Goal: Task Accomplishment & Management: Manage account settings

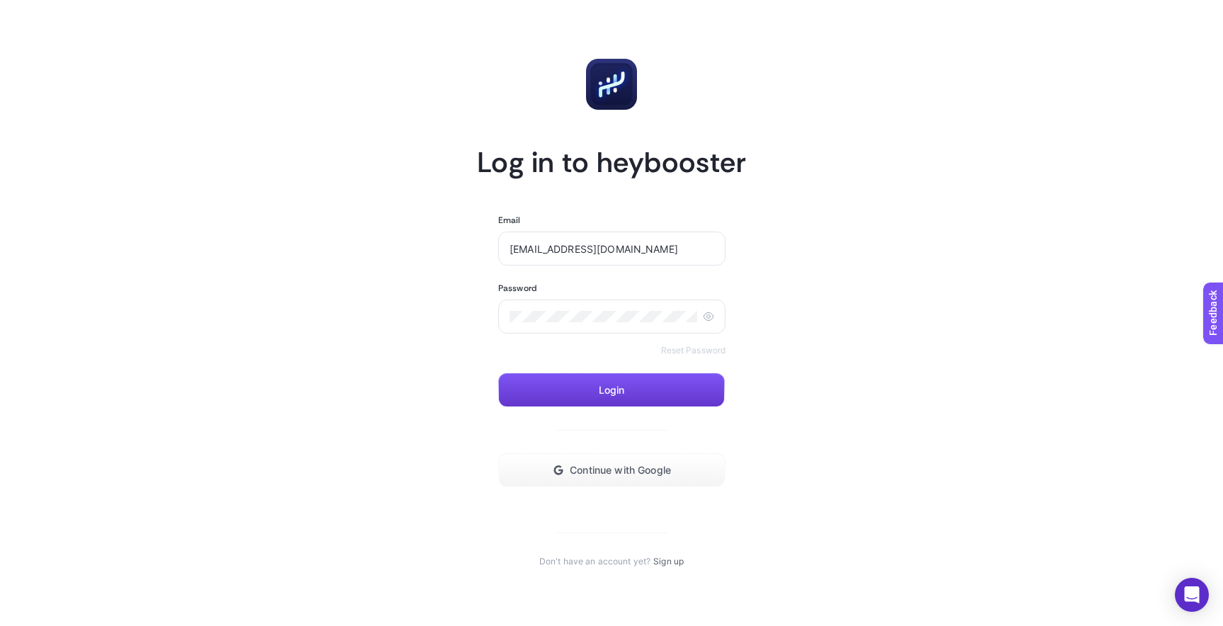
click at [648, 384] on button "Login" at bounding box center [611, 390] width 226 height 34
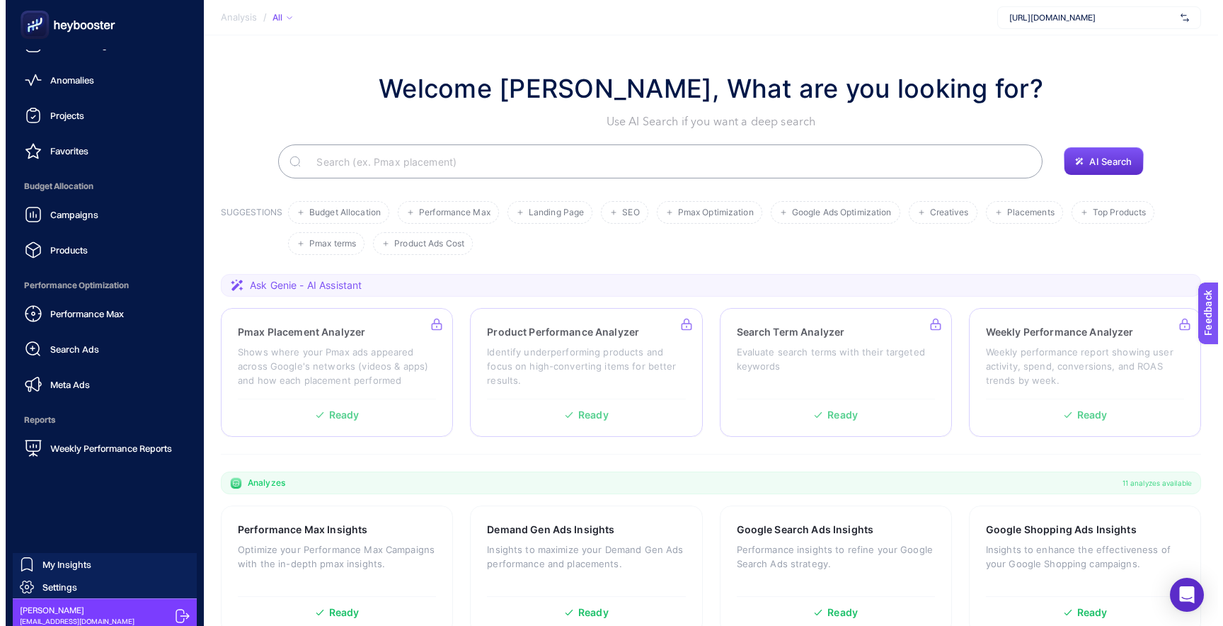
scroll to position [61, 0]
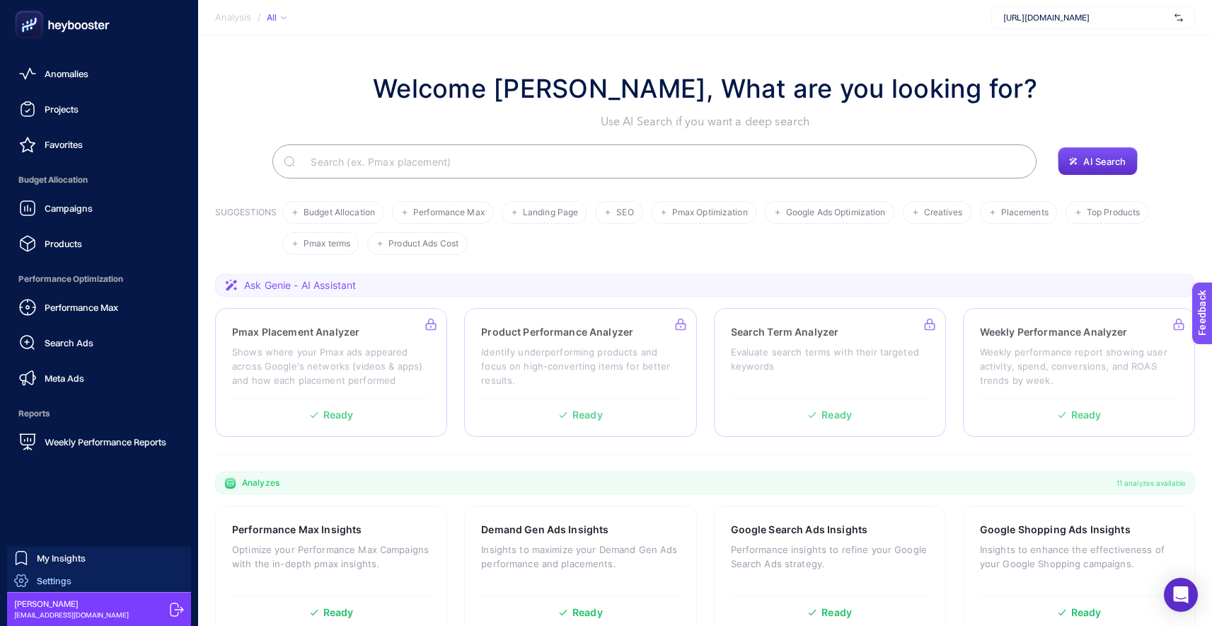
click at [113, 580] on link "Settings" at bounding box center [99, 580] width 184 height 23
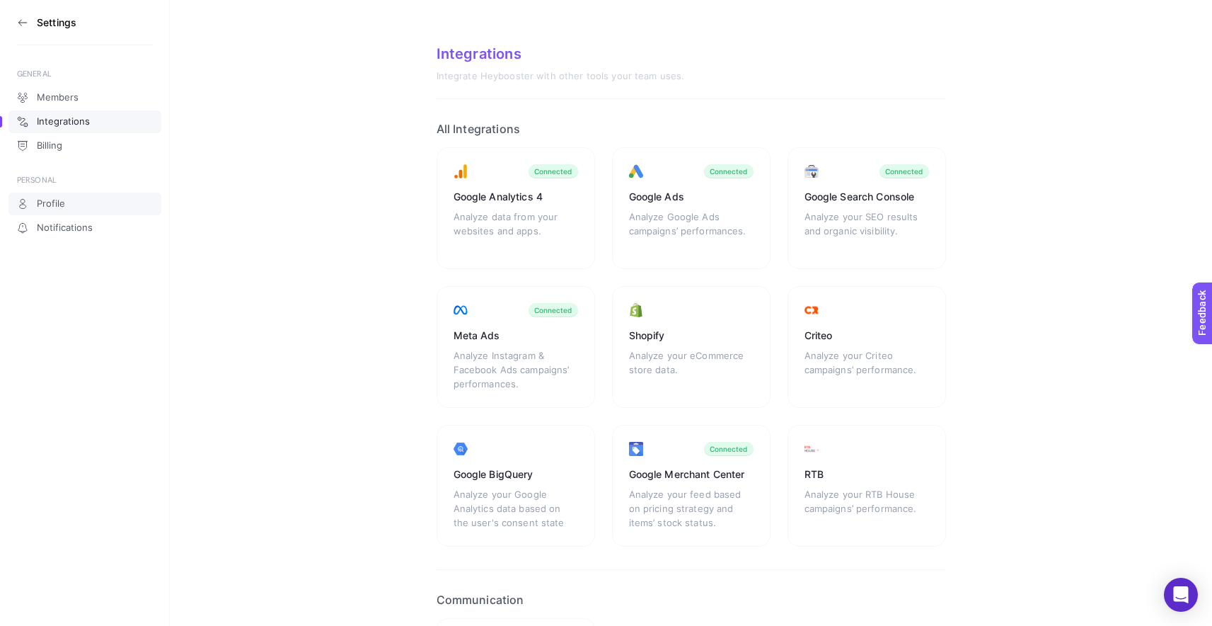
click at [72, 209] on link "Profile" at bounding box center [84, 203] width 153 height 23
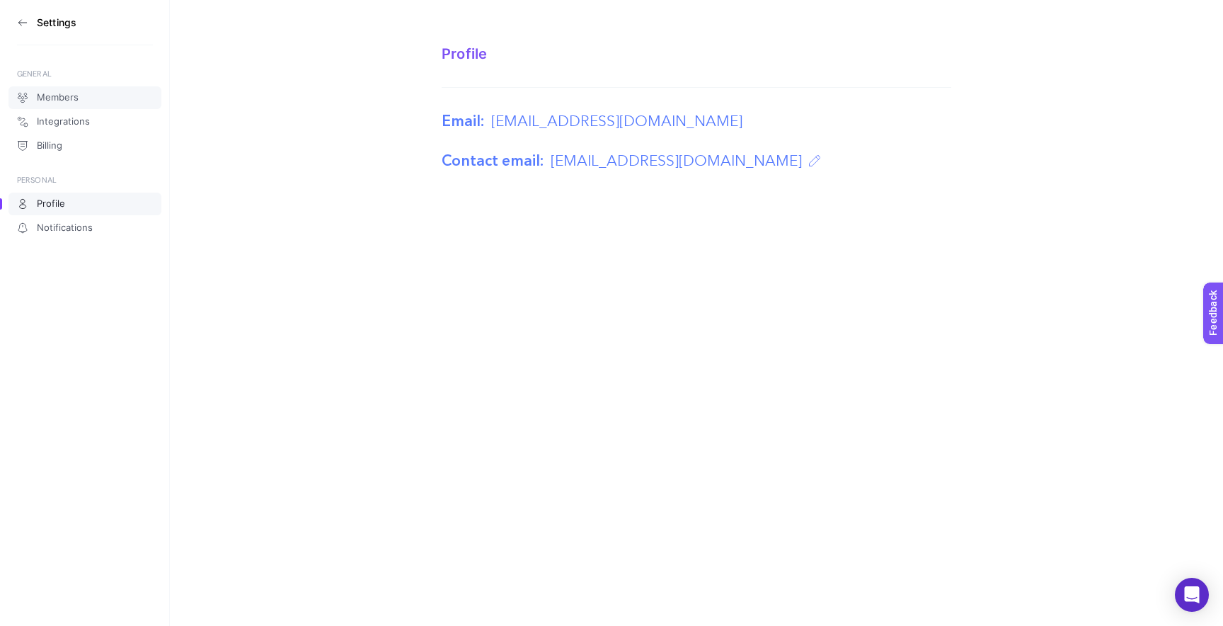
click at [81, 95] on link "Members" at bounding box center [84, 97] width 153 height 23
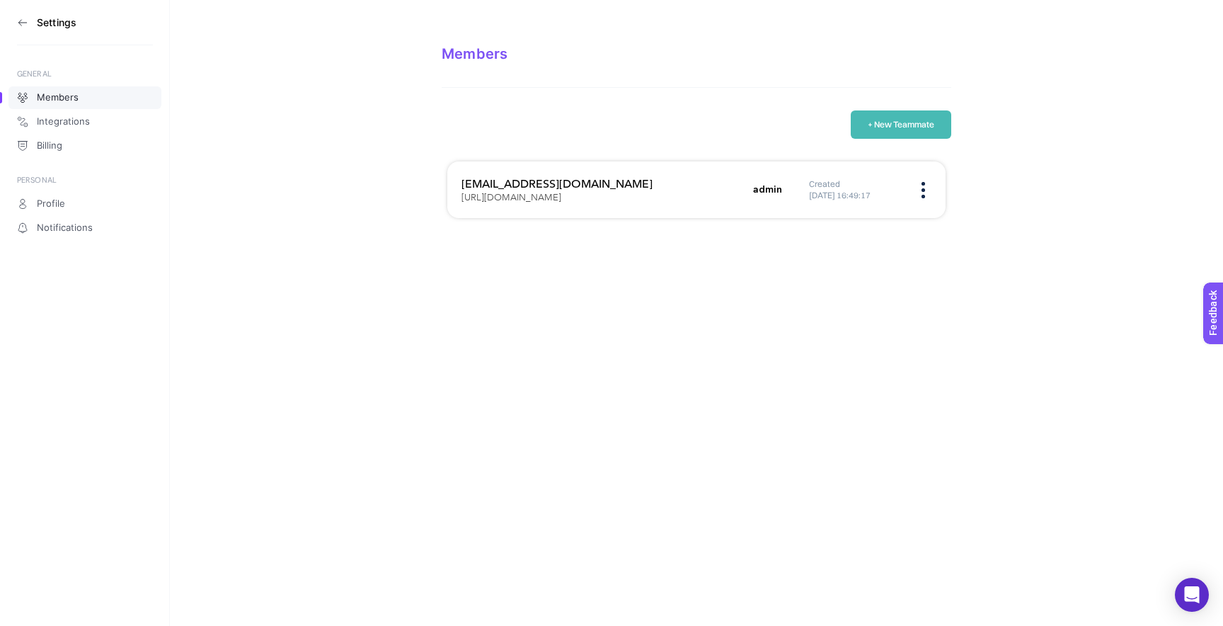
click at [930, 191] on figure at bounding box center [923, 190] width 16 height 4
click at [1008, 200] on section "Members + New Teammate [EMAIL_ADDRESS][DOMAIN_NAME] [URL][DOMAIN_NAME] admin Cr…" at bounding box center [696, 120] width 1053 height 241
click at [921, 125] on button "+ New Teammate" at bounding box center [901, 124] width 100 height 28
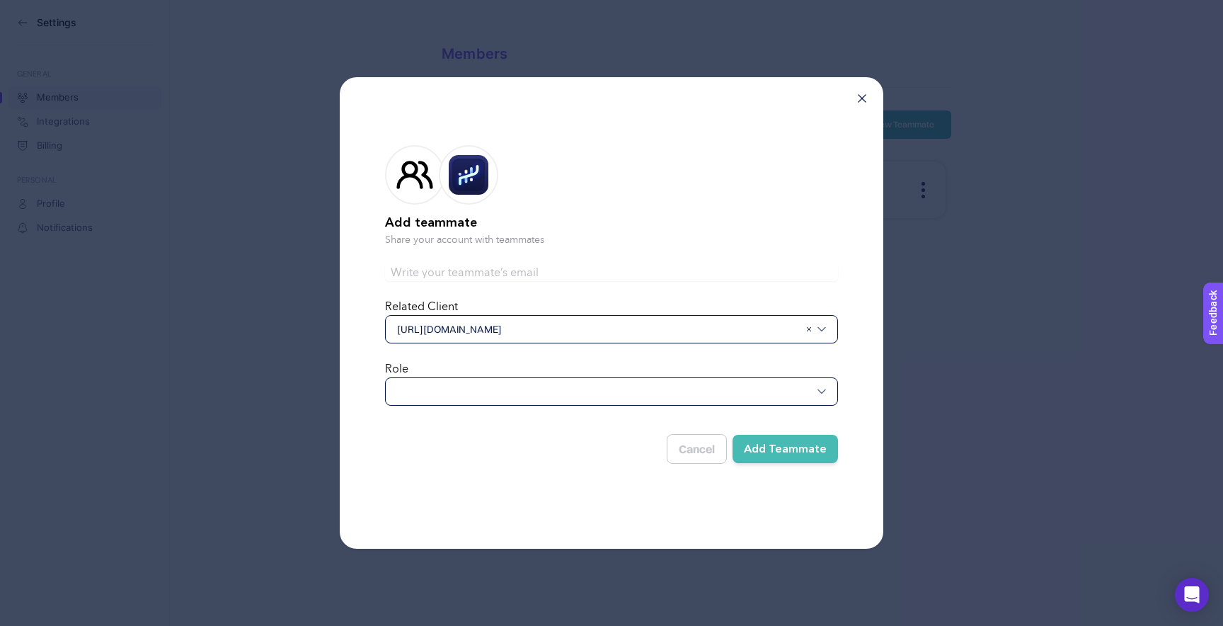
click at [617, 328] on span "[URL][DOMAIN_NAME]" at bounding box center [598, 329] width 402 height 14
click at [618, 328] on input "text" at bounding box center [598, 329] width 402 height 14
click at [603, 391] on div at bounding box center [611, 391] width 453 height 28
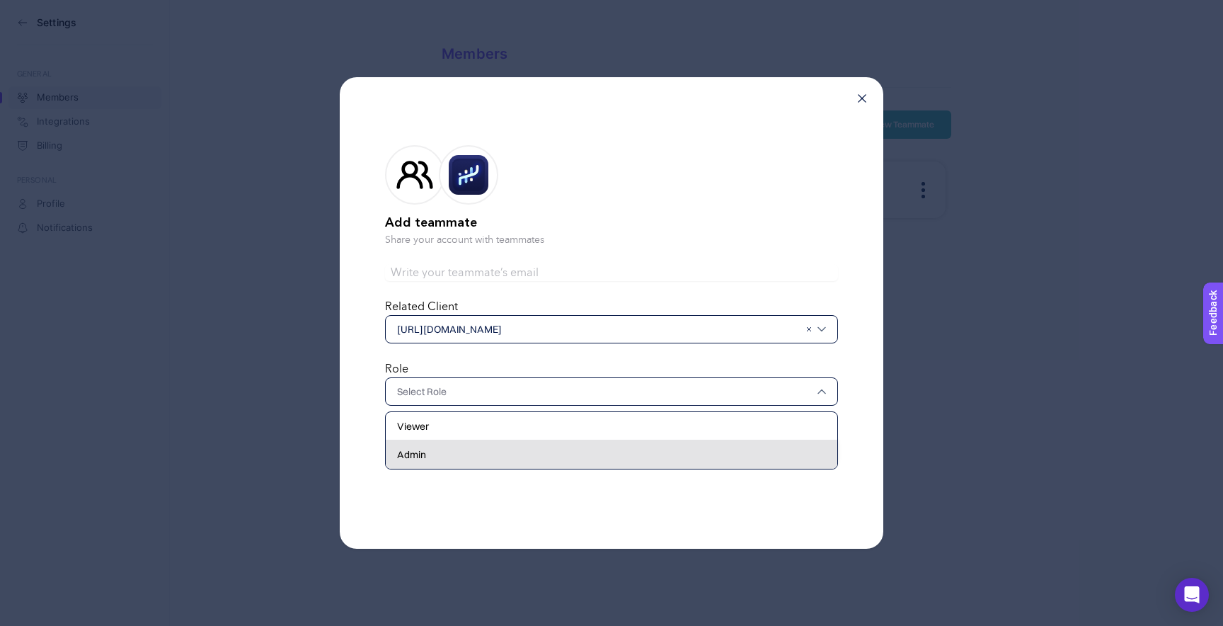
click at [587, 455] on div "Admin" at bounding box center [611, 454] width 451 height 28
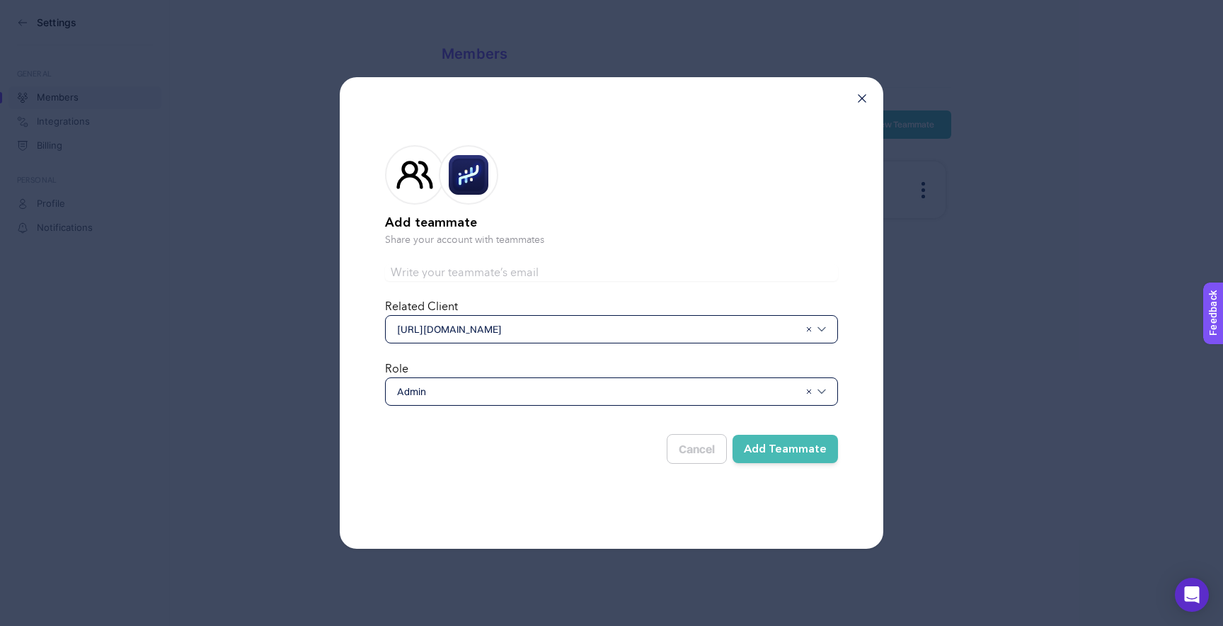
click at [597, 386] on span "Admin" at bounding box center [598, 391] width 402 height 14
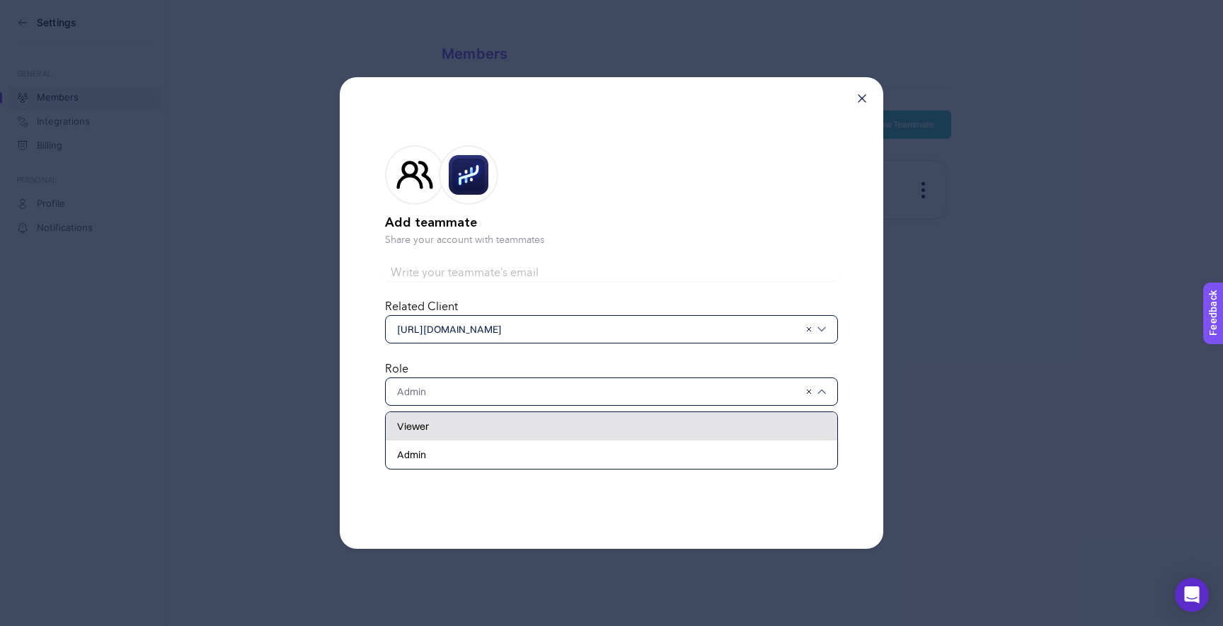
click at [592, 427] on div "Viewer" at bounding box center [611, 426] width 451 height 28
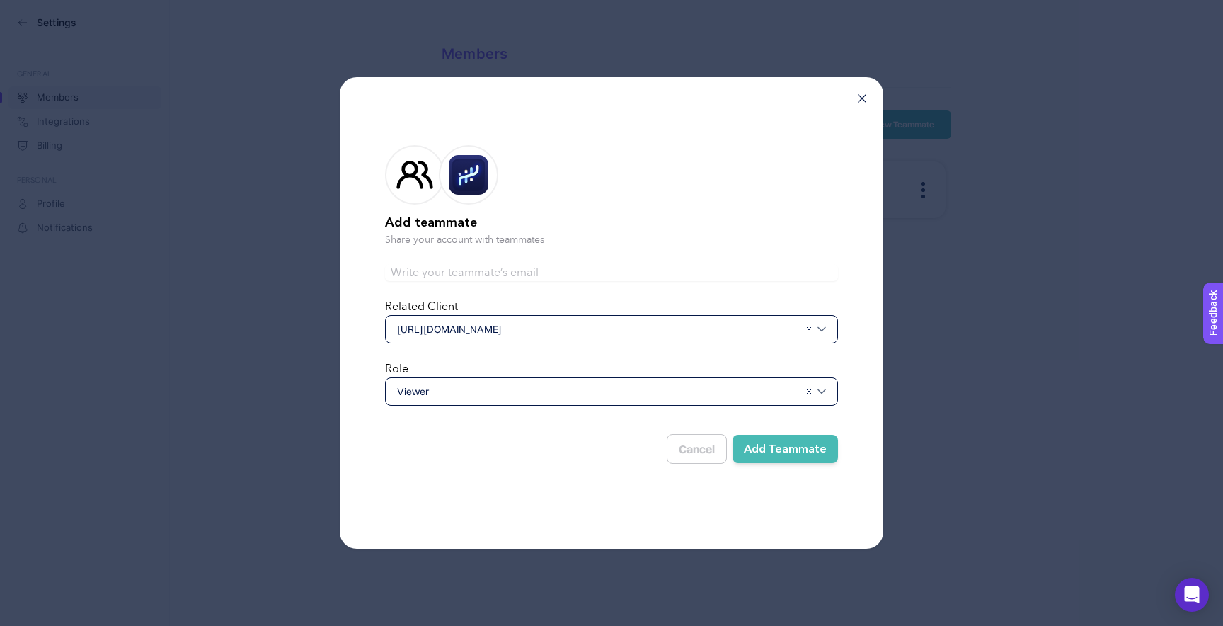
click at [785, 454] on button "Add Teammate" at bounding box center [784, 448] width 105 height 28
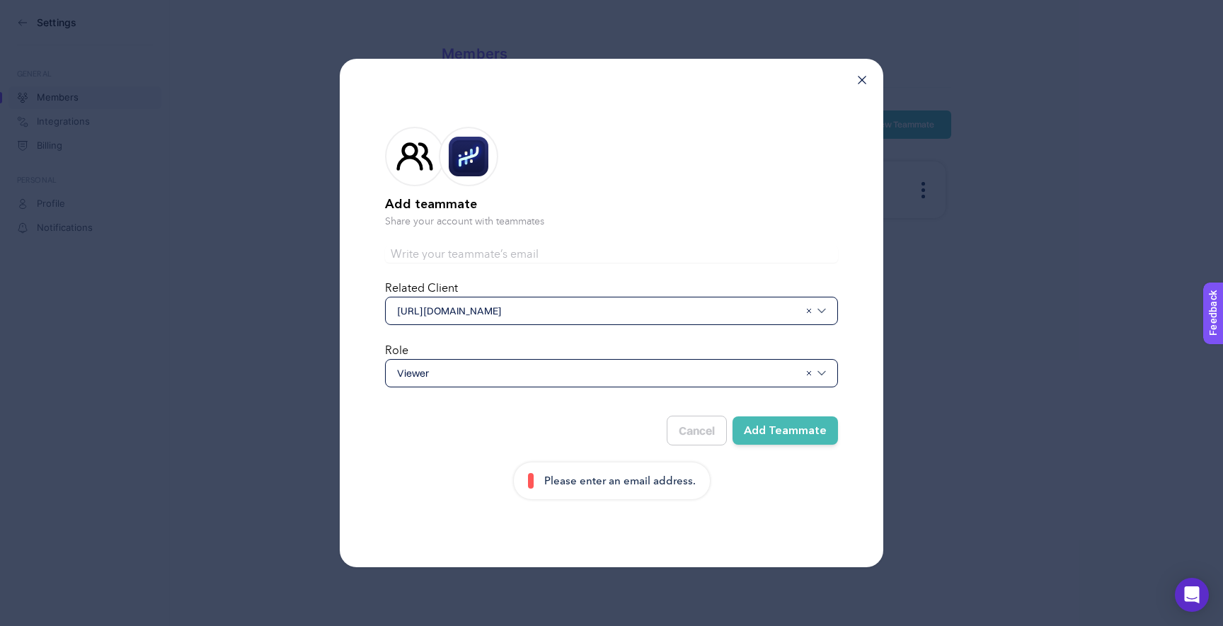
click at [570, 311] on span "[URL][DOMAIN_NAME]" at bounding box center [598, 311] width 402 height 14
click at [574, 244] on form "Add teammate Share your account with teammates Related Client [URL][DOMAIN_NAME…" at bounding box center [611, 302] width 453 height 396
click at [572, 253] on input "text" at bounding box center [611, 254] width 453 height 17
type input "[EMAIL_ADDRESS][DOMAIN_NAME]"
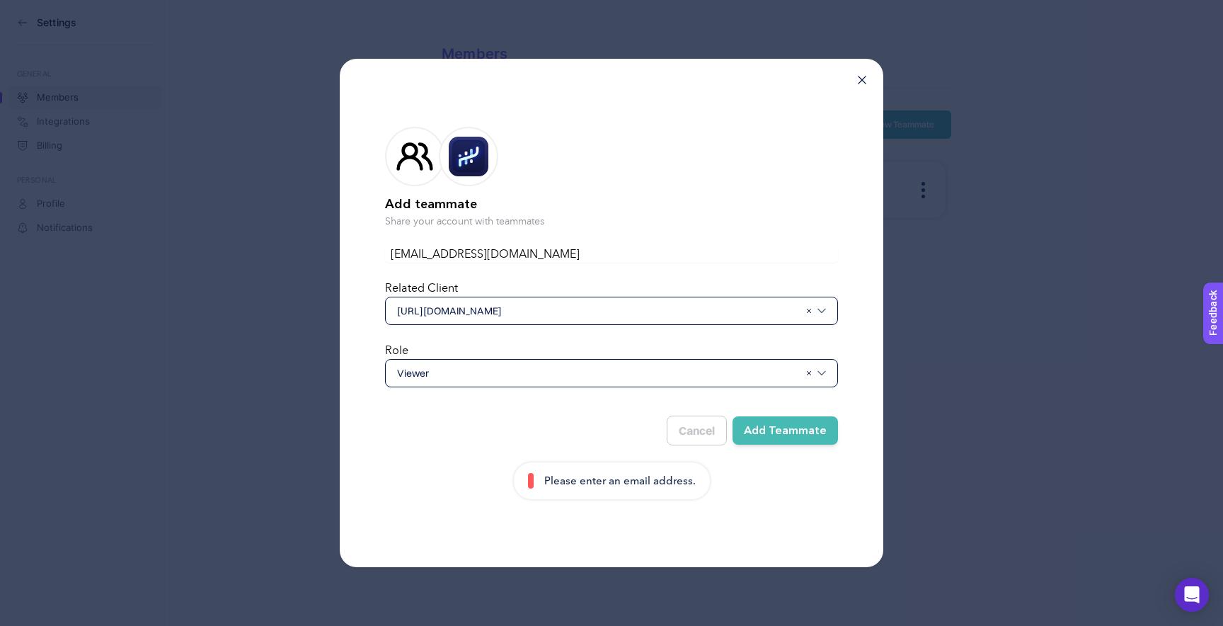
click at [790, 431] on button "Add Teammate" at bounding box center [784, 430] width 105 height 28
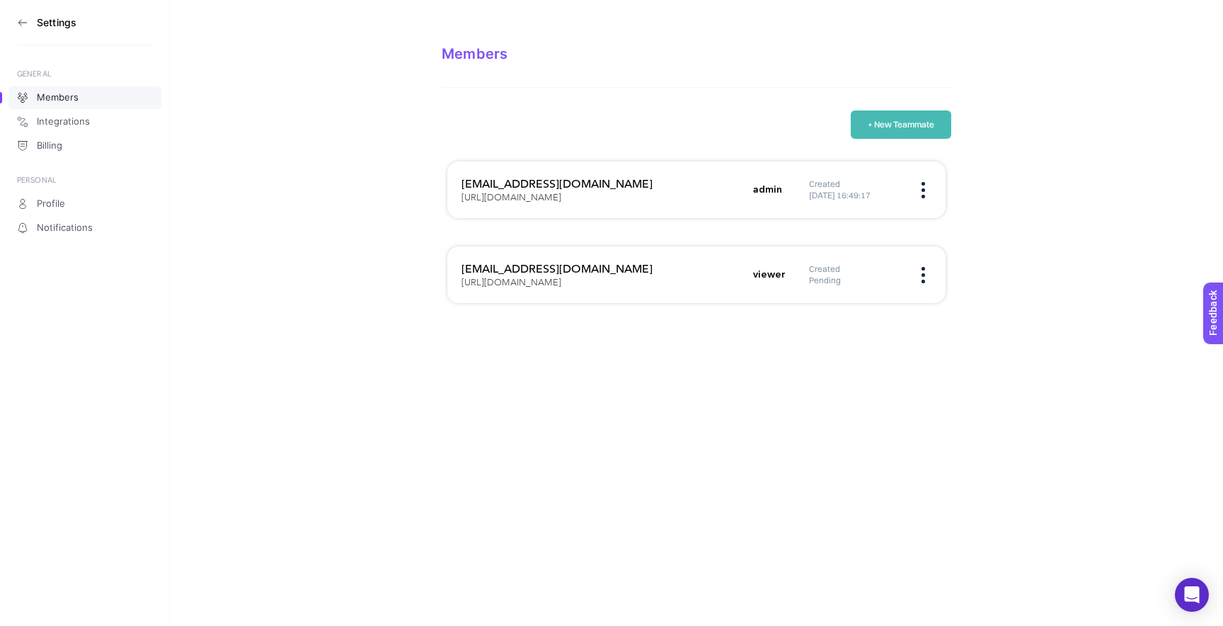
click at [928, 270] on div "Created Pending" at bounding box center [870, 274] width 122 height 23
click at [921, 274] on figure at bounding box center [923, 275] width 16 height 4
click at [1015, 267] on section "Members + New Teammate [EMAIL_ADDRESS][DOMAIN_NAME] [URL][DOMAIN_NAME] admin Cr…" at bounding box center [696, 162] width 1053 height 325
